Goal: Book appointment/travel/reservation

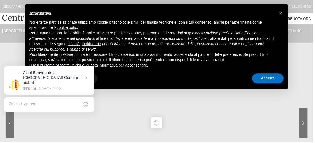
click at [75, 109] on textarea at bounding box center [44, 105] width 71 height 7
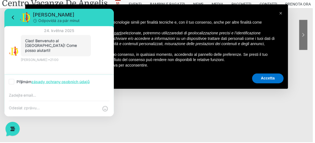
click at [10, 20] on icon at bounding box center [13, 17] width 7 height 7
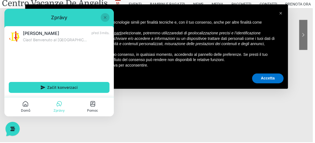
click at [107, 15] on button at bounding box center [105, 17] width 9 height 9
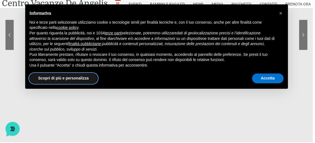
click at [89, 84] on button "Scopri di più e personalizza" at bounding box center [64, 79] width 68 height 10
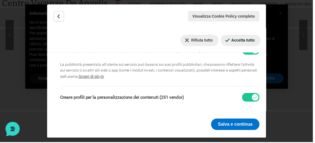
scroll to position [345, 0]
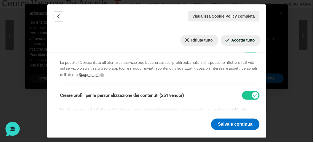
checkbox input "false"
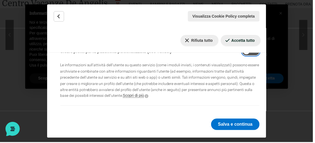
scroll to position [275, 0]
checkbox input "false"
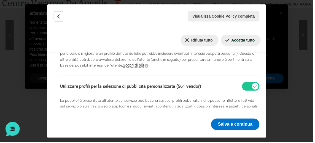
scroll to position [307, 0]
checkbox input "false"
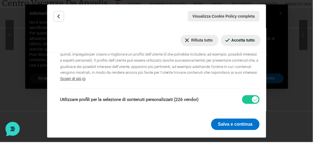
scroll to position [434, 0]
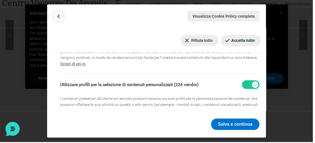
checkbox input "false"
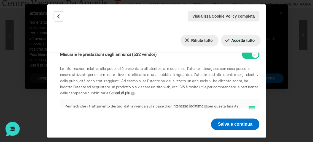
scroll to position [525, 0]
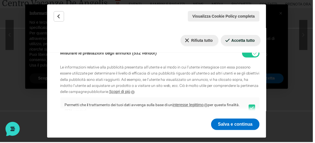
checkbox input "false"
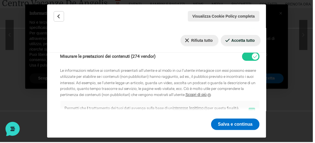
scroll to position [606, 0]
checkbox input "false"
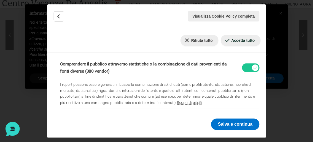
scroll to position [682, 0]
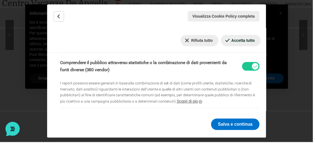
checkbox input "false"
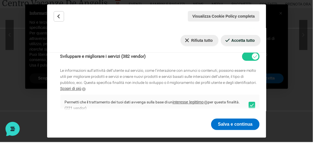
scroll to position [773, 0]
checkbox input "false"
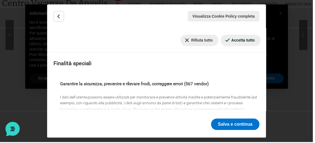
scroll to position [913, 0]
checkbox input "false"
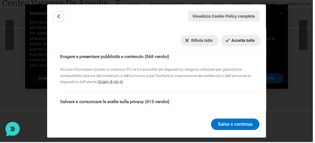
scroll to position [999, 0]
checkbox input "false"
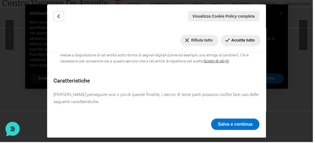
scroll to position [1071, 0]
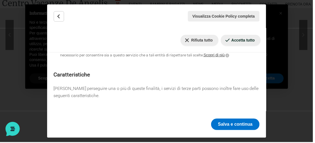
checkbox input "false"
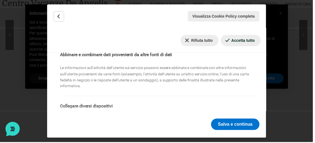
scroll to position [1134, 0]
checkbox input "false"
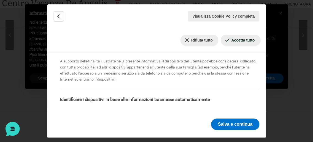
scroll to position [1192, 0]
checkbox input "false"
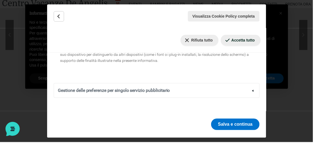
scroll to position [1772, 0]
click at [250, 39] on input "Attivare scopo Scansione attiva delle caratteristiche del dispositivo ai fini d…" at bounding box center [253, 34] width 18 height 9
checkbox input "false"
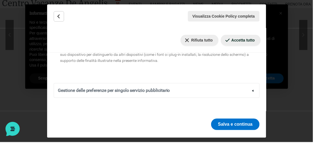
checkbox input "false"
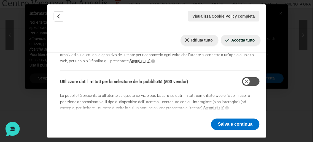
scroll to position [174, 0]
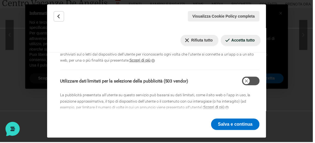
click at [248, 26] on input "Attivare scopo Archiviare informazioni su dispositivo e/o accedervi" at bounding box center [253, 22] width 18 height 9
checkbox input "false"
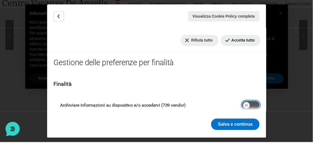
scroll to position [90, 0]
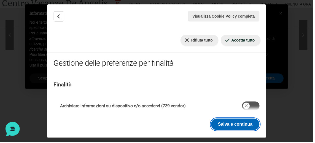
click at [241, 131] on button "Salva e continua" at bounding box center [236, 126] width 48 height 12
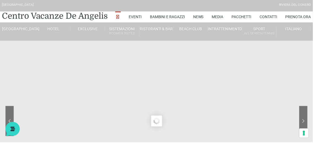
scroll to position [0, 0]
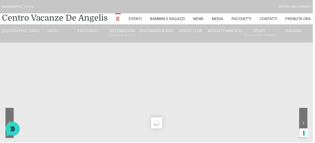
click at [296, 34] on link "Italiano" at bounding box center [295, 31] width 34 height 5
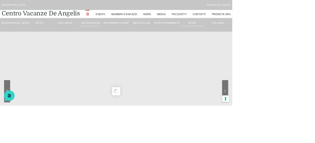
click at [296, 49] on span "English" at bounding box center [290, 47] width 11 height 4
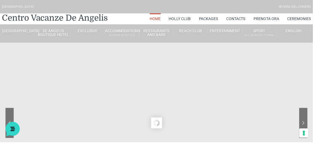
click at [125, 39] on link "Accommodations Rooms & Suites" at bounding box center [123, 34] width 34 height 10
click at [138, 83] on link "Two-room apartment on the terrace" at bounding box center [142, 78] width 55 height 10
click at [130, 35] on link "Deluxe Three-Room Villa Private Garden" at bounding box center [142, 27] width 55 height 15
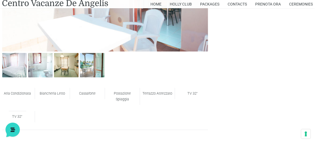
scroll to position [322, 0]
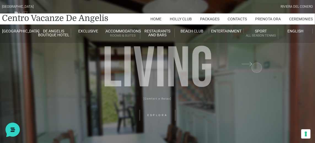
click at [259, 25] on link "Prenota Ora" at bounding box center [268, 19] width 26 height 11
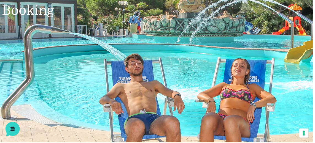
scroll to position [57, 0]
